Goal: Transaction & Acquisition: Purchase product/service

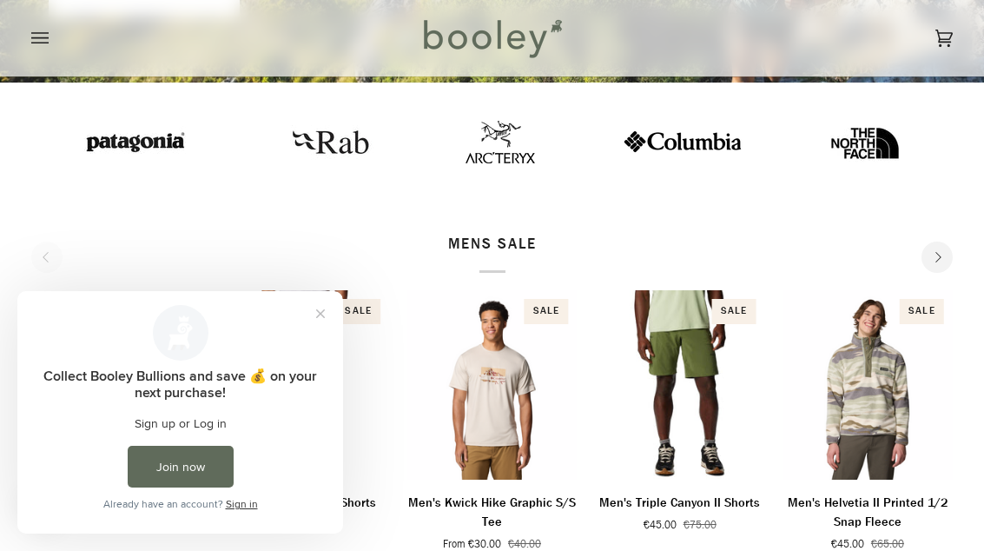
click at [325, 309] on button "Close prompt" at bounding box center [320, 313] width 31 height 31
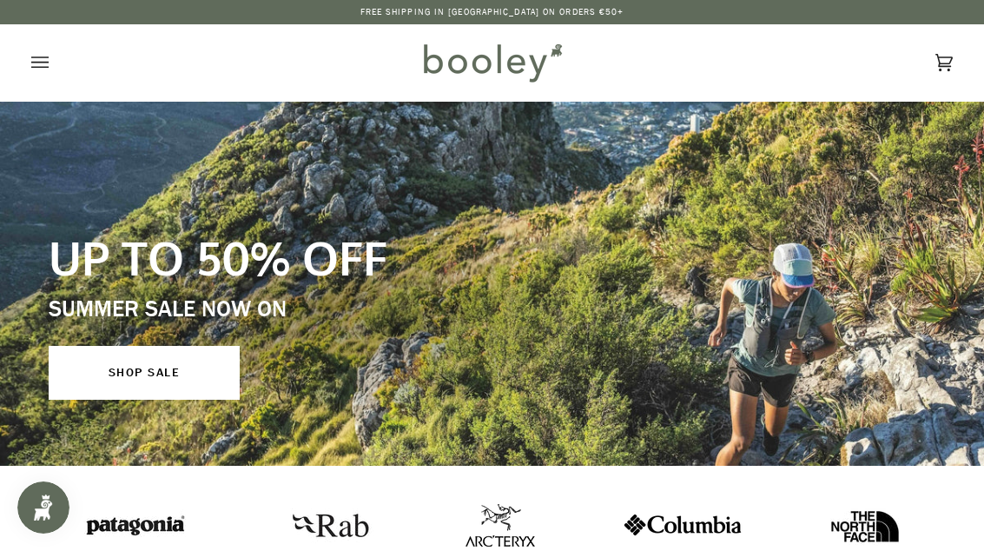
click at [50, 65] on button "Open menu" at bounding box center [57, 62] width 52 height 76
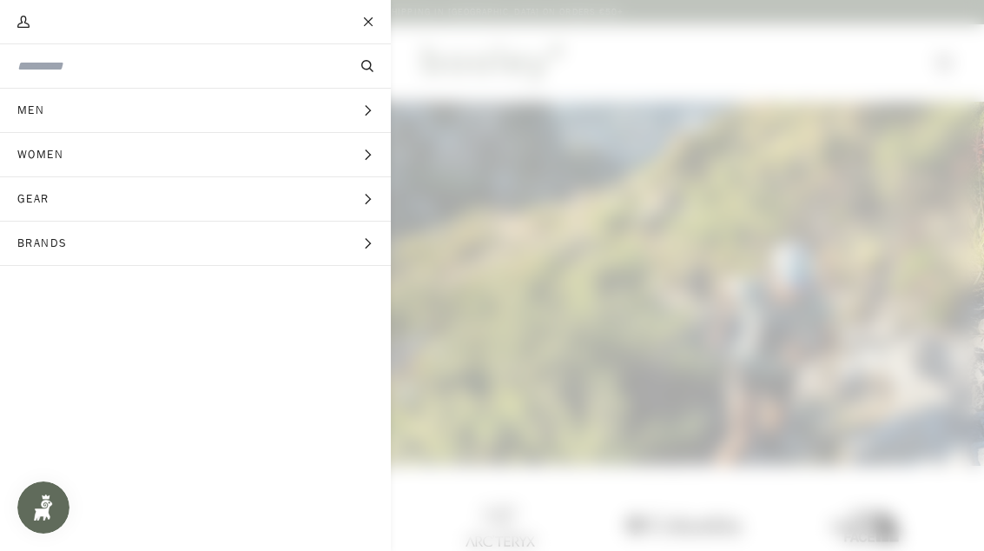
click at [369, 202] on icon "Main menu" at bounding box center [367, 199] width 11 height 11
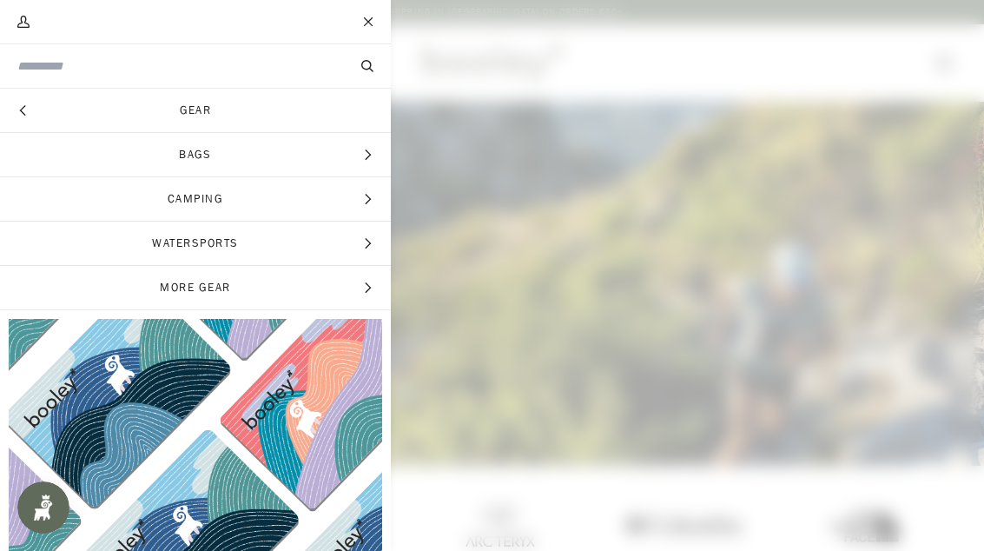
click at [367, 199] on icon "Main menu" at bounding box center [367, 199] width 11 height 11
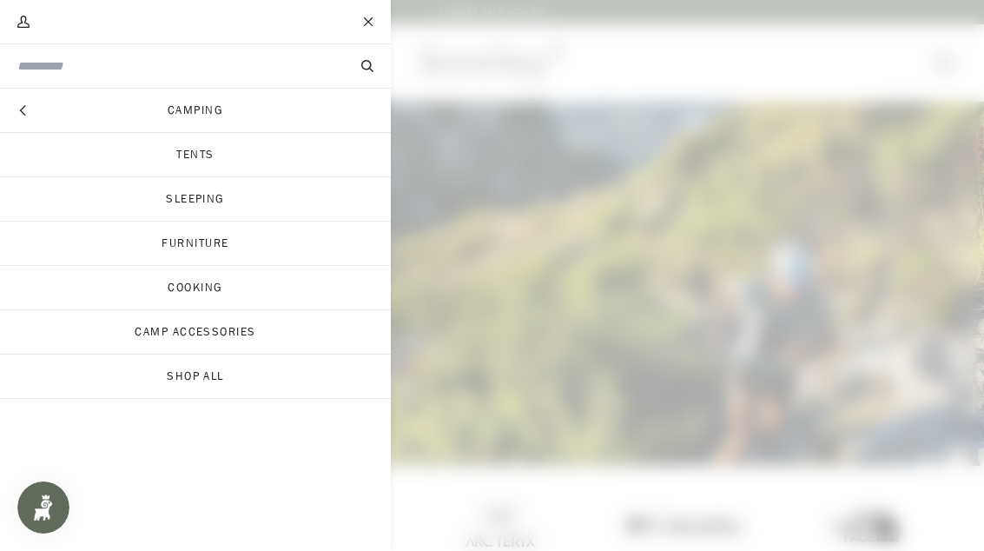
click at [31, 103] on button "Hide menu" at bounding box center [21, 110] width 43 height 43
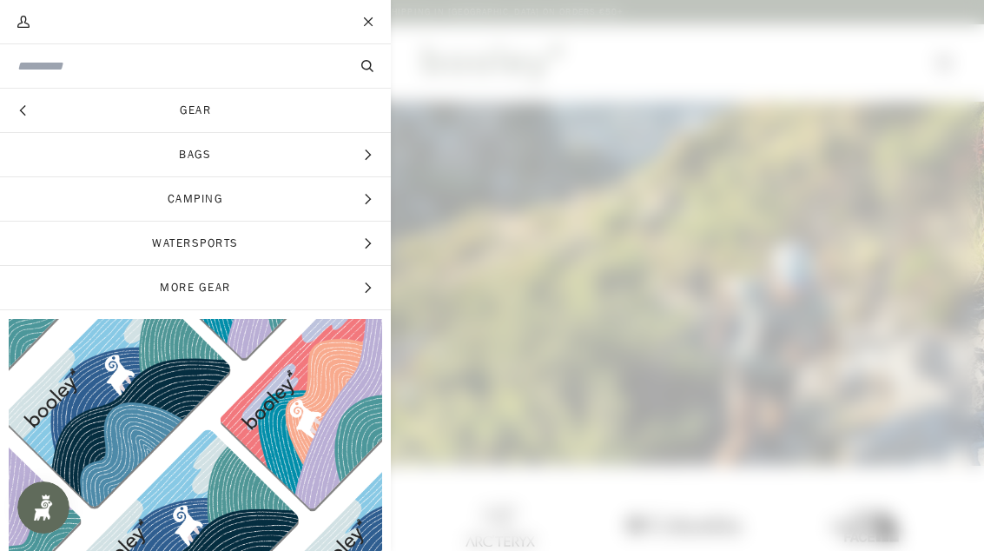
click at [363, 285] on icon "Main menu" at bounding box center [367, 287] width 11 height 11
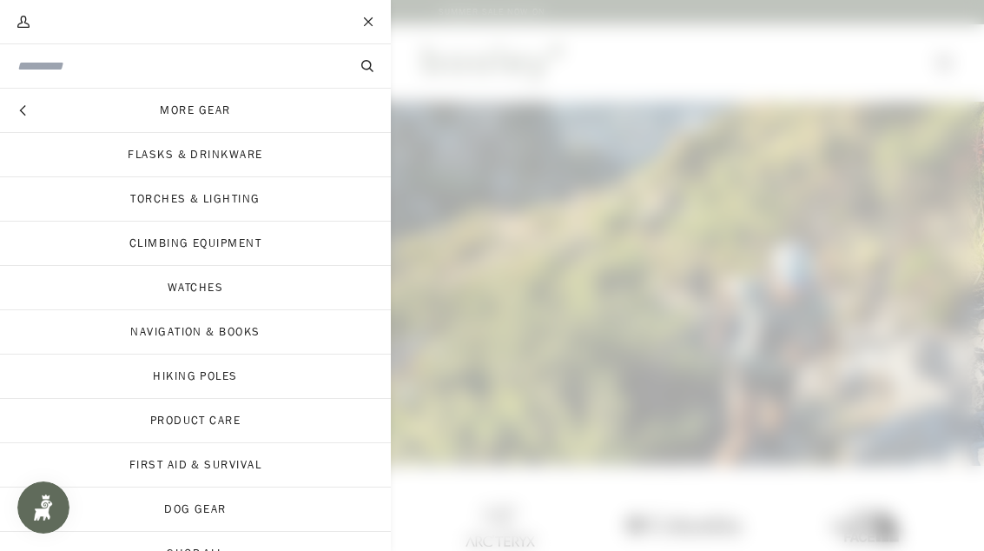
click at [235, 373] on link "Hiking Poles" at bounding box center [195, 375] width 391 height 43
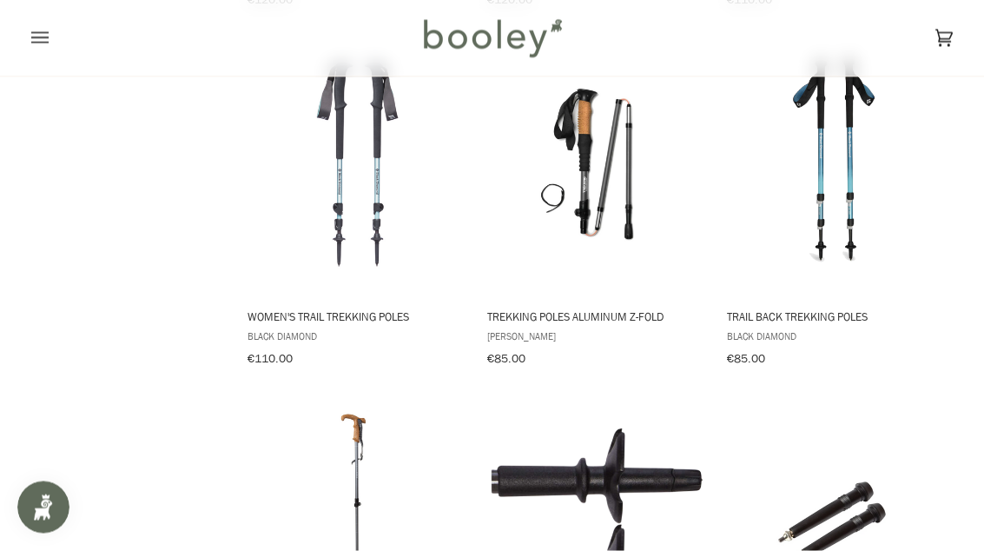
scroll to position [1071, 0]
click at [777, 393] on span "Flex Tech Tips" at bounding box center [837, 523] width 225 height 261
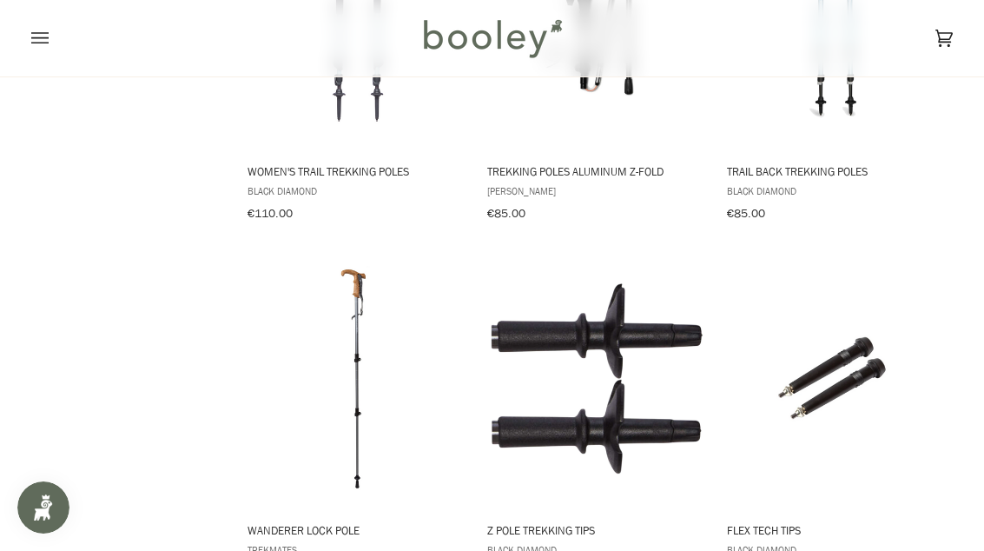
scroll to position [1225, 0]
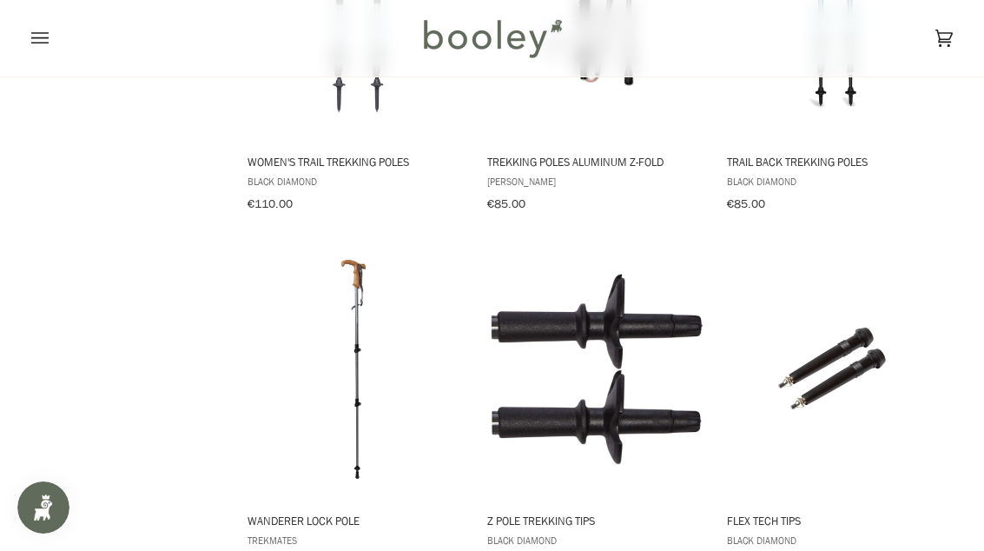
click at [361, 379] on img "Wanderer Lock Pole" at bounding box center [357, 368] width 225 height 225
